Goal: Information Seeking & Learning: Learn about a topic

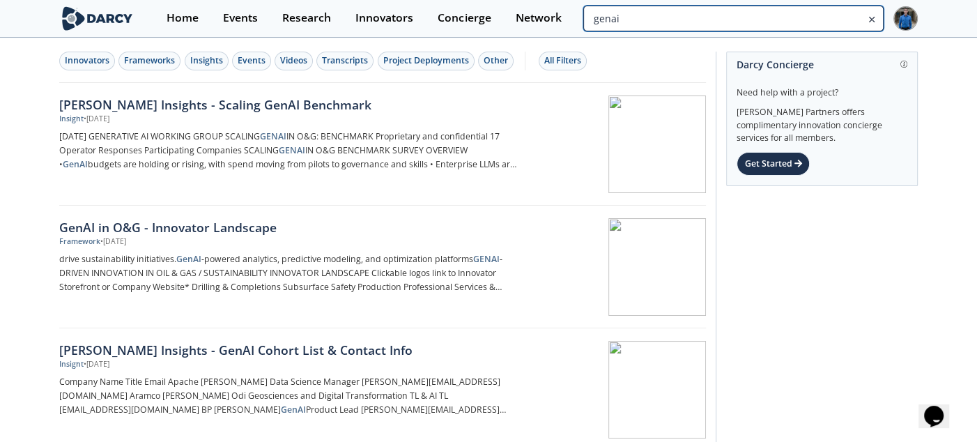
click at [807, 21] on input "genai" at bounding box center [733, 19] width 300 height 26
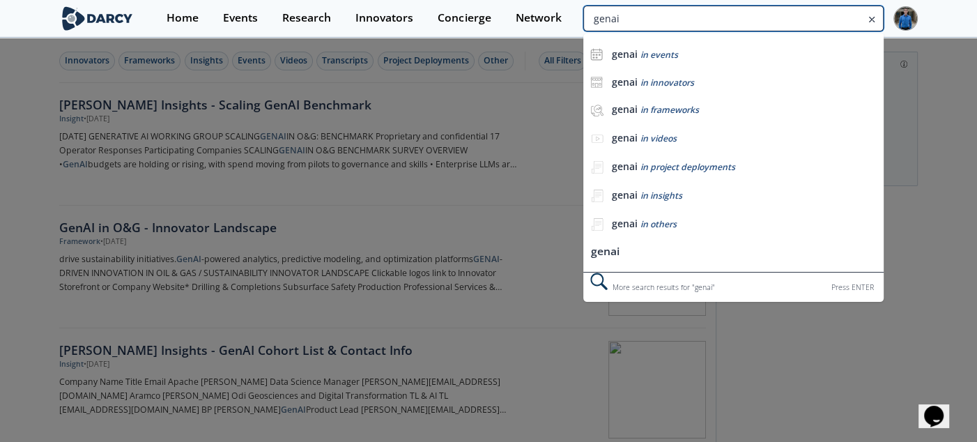
click at [807, 21] on input "genai" at bounding box center [733, 19] width 300 height 26
type input "jet pump"
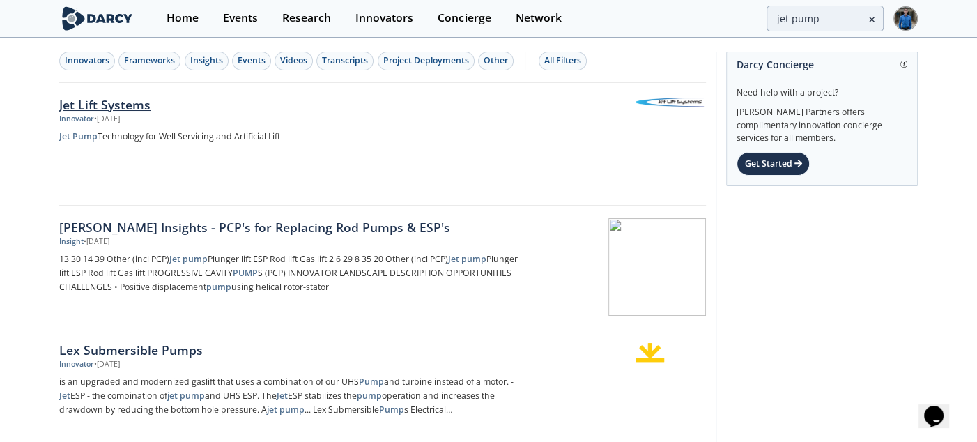
click at [121, 98] on div "Jet Lift Systems" at bounding box center [289, 104] width 461 height 18
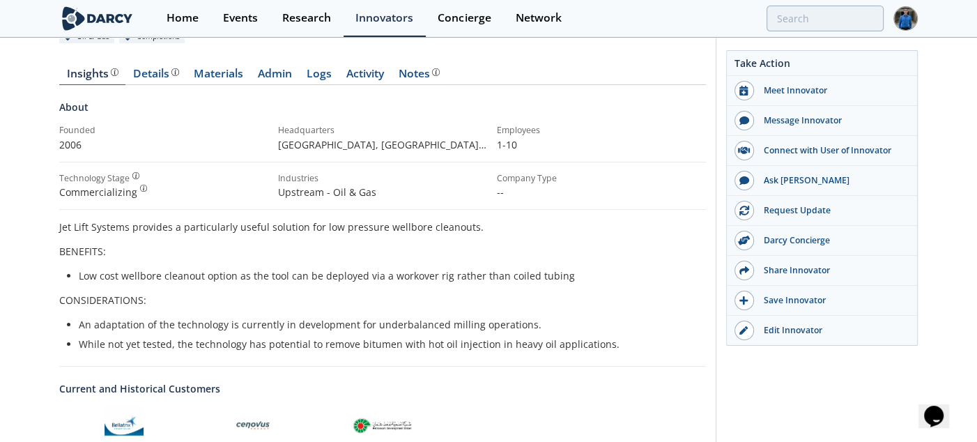
scroll to position [70, 0]
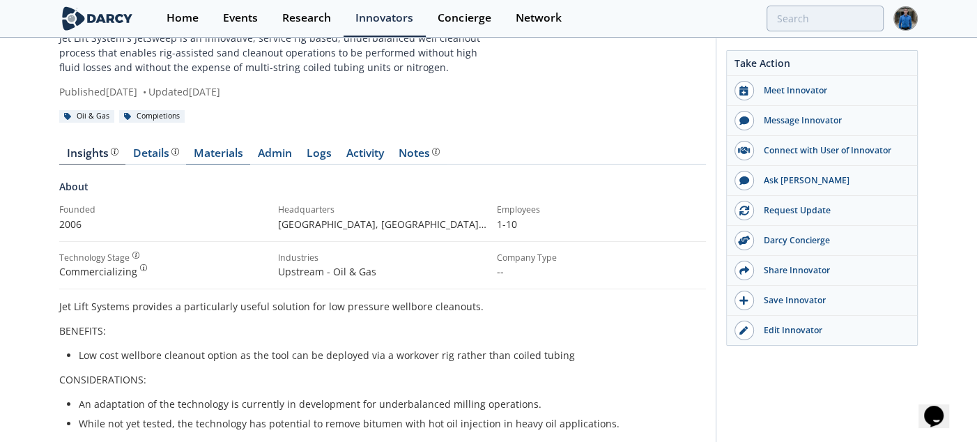
click at [223, 153] on link "Materials" at bounding box center [218, 156] width 64 height 17
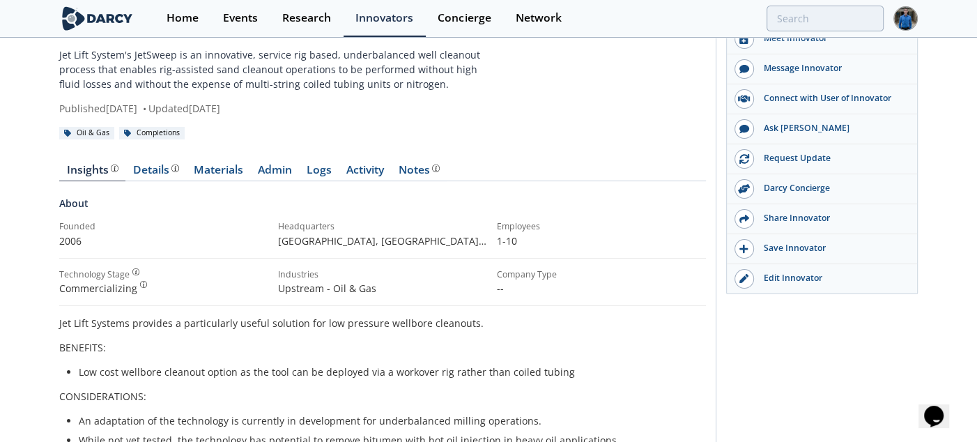
scroll to position [70, 0]
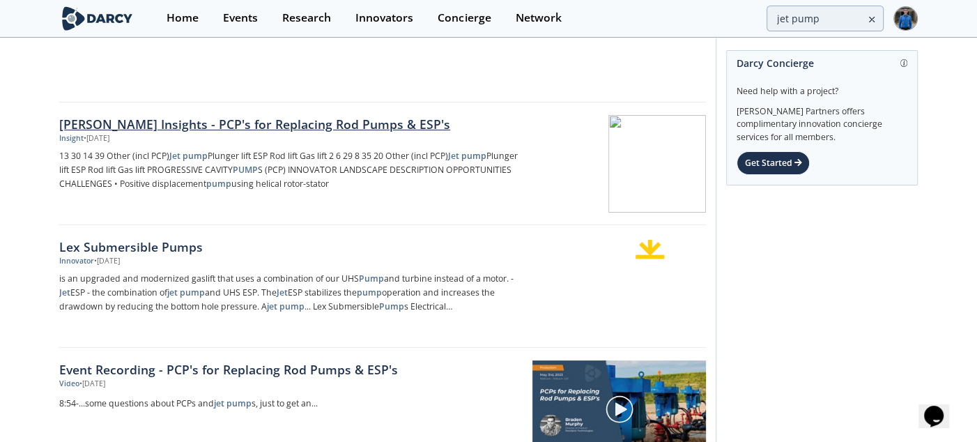
scroll to position [139, 0]
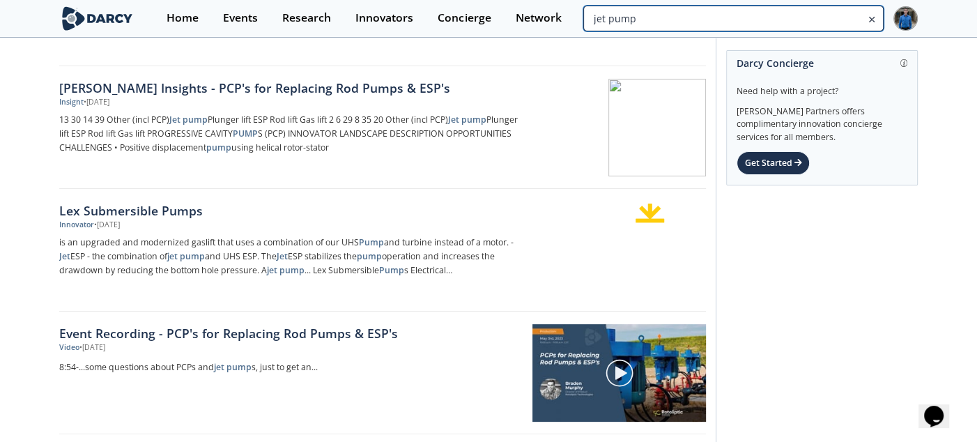
click at [808, 11] on input "jet pump" at bounding box center [733, 19] width 300 height 26
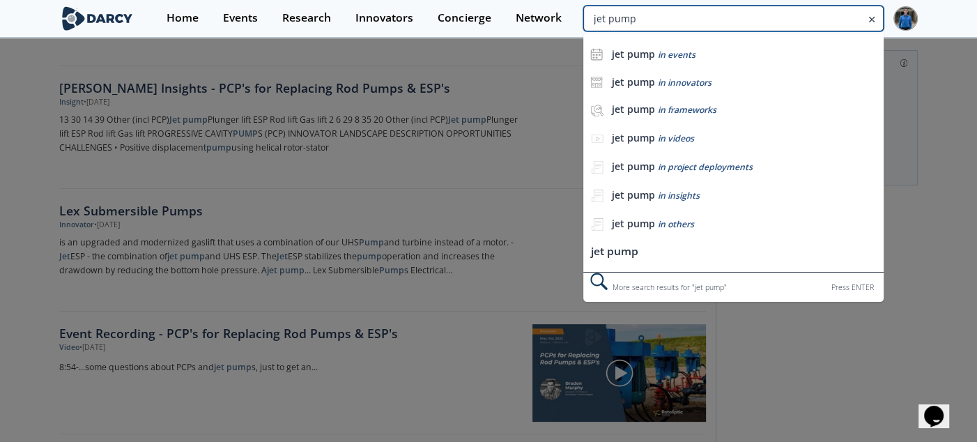
click at [808, 11] on input "jet pump" at bounding box center [733, 19] width 300 height 26
type input "reveille"
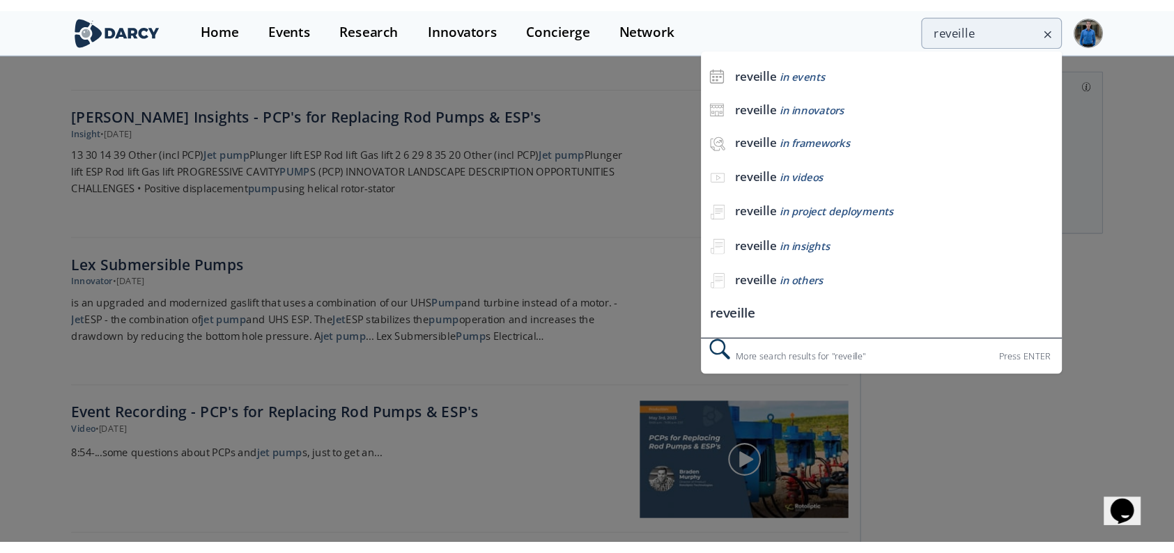
scroll to position [0, 0]
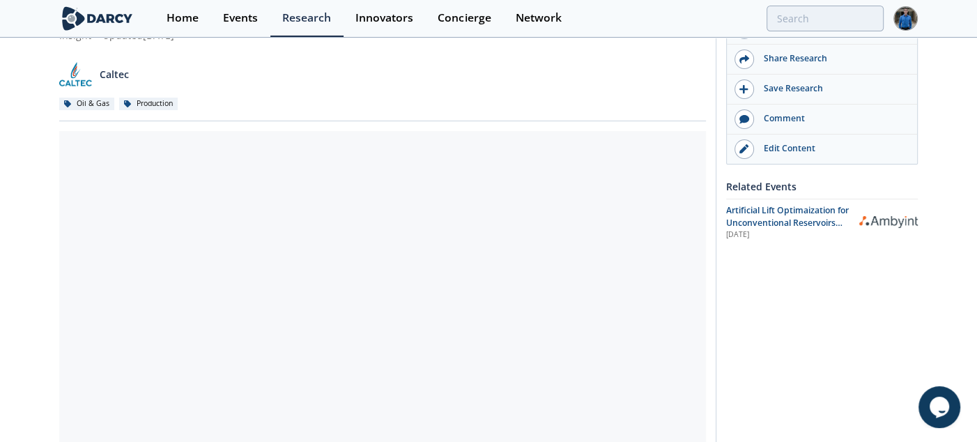
scroll to position [139, 0]
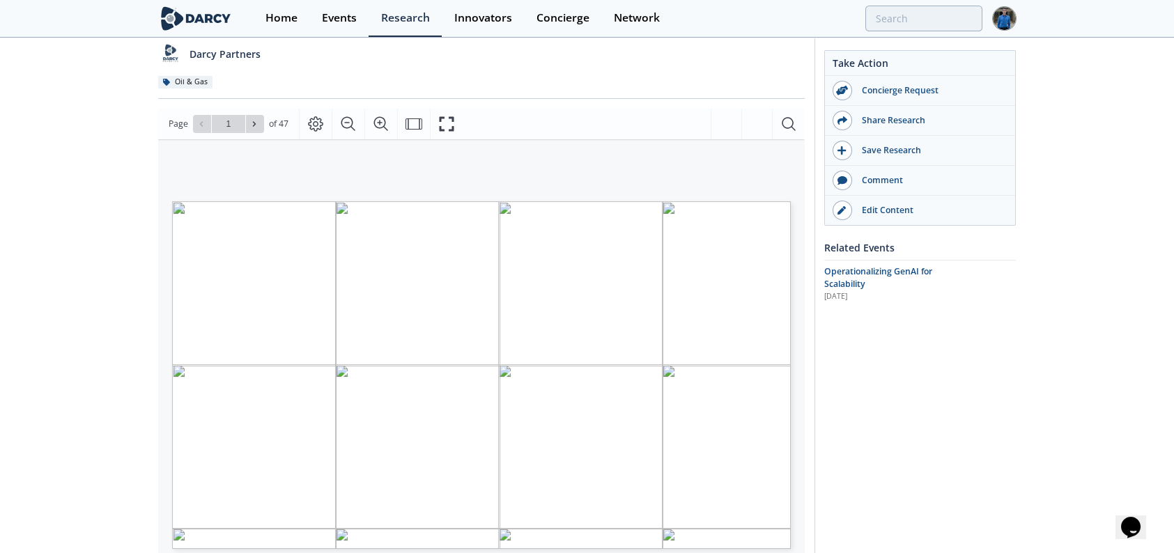
scroll to position [139, 0]
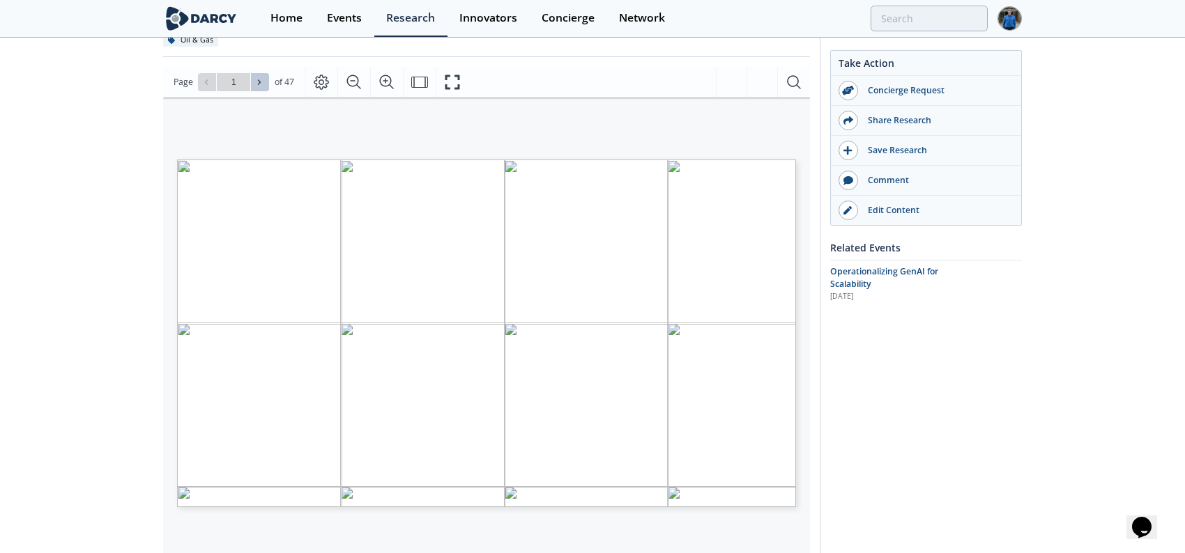
click at [259, 79] on icon at bounding box center [259, 82] width 8 height 8
click at [264, 79] on button at bounding box center [260, 82] width 18 height 18
type input "3"
type input "6"
type input "10"
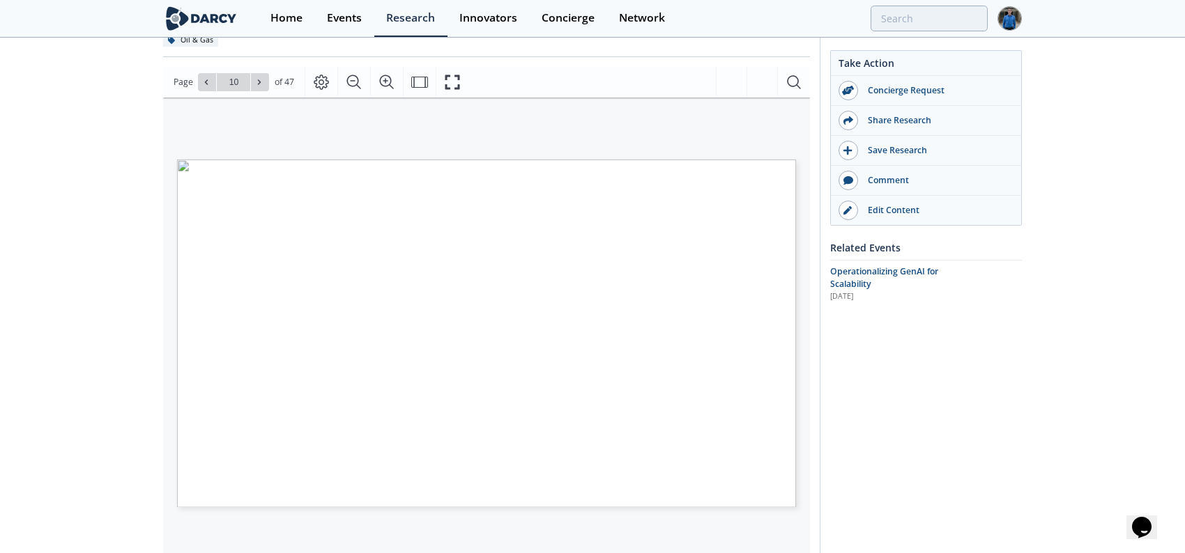
type input "11"
type input "13"
type input "18"
type input "20"
type input "29"
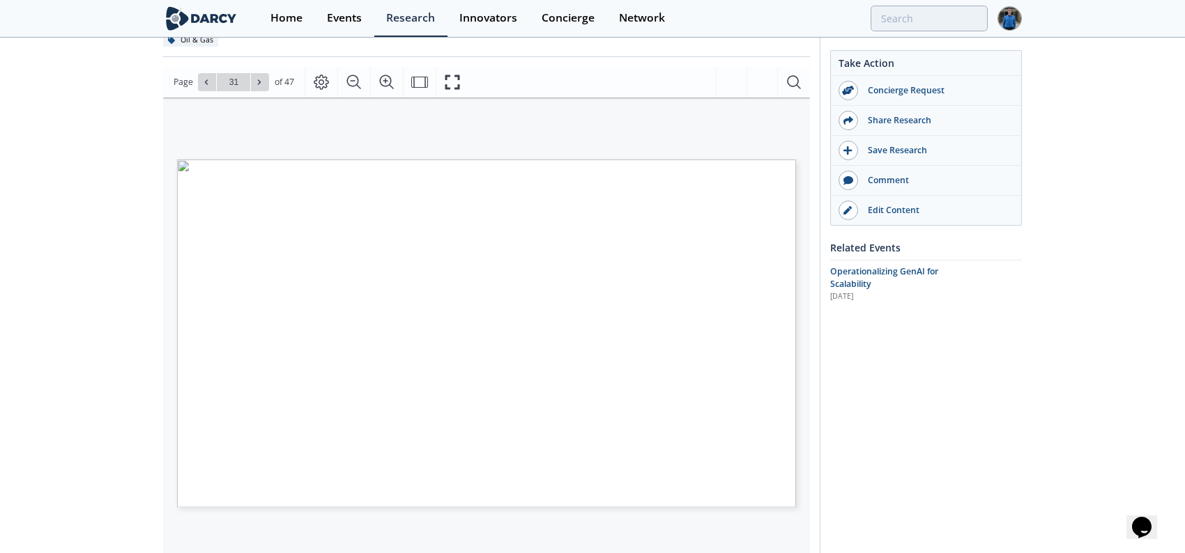
type input "32"
type input "37"
type input "40"
type input "41"
type input "42"
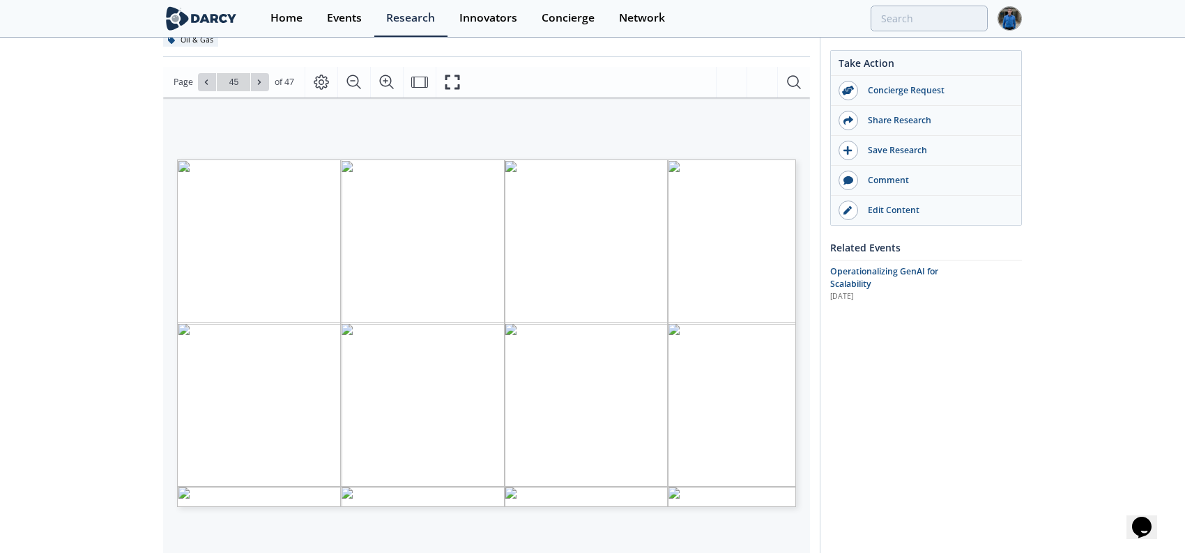
type input "46"
